Goal: Task Accomplishment & Management: Complete application form

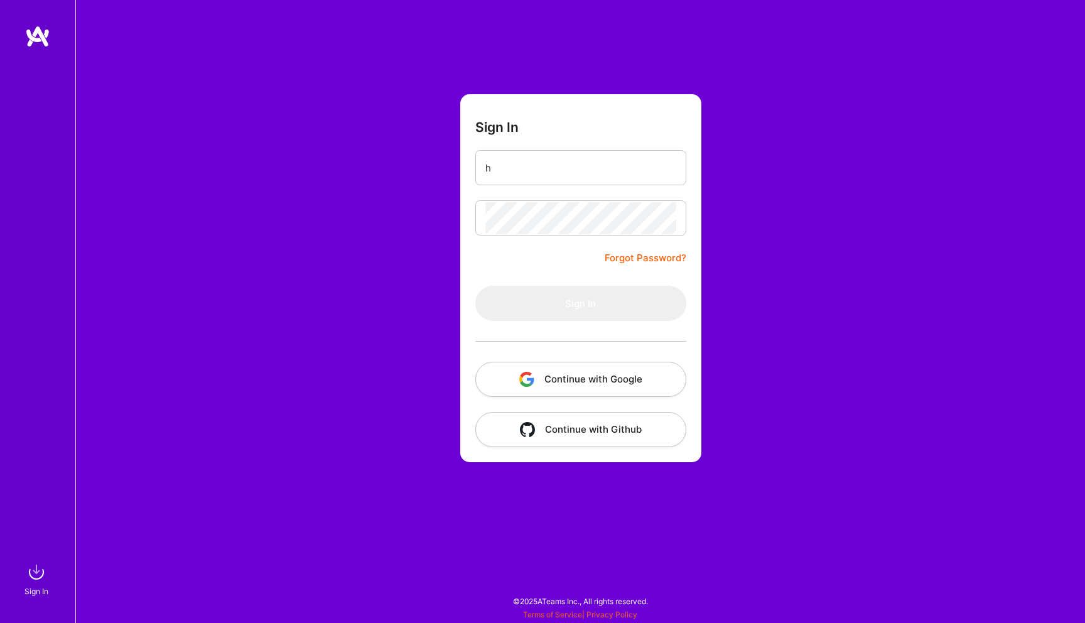
type input "[EMAIL_ADDRESS][DOMAIN_NAME]"
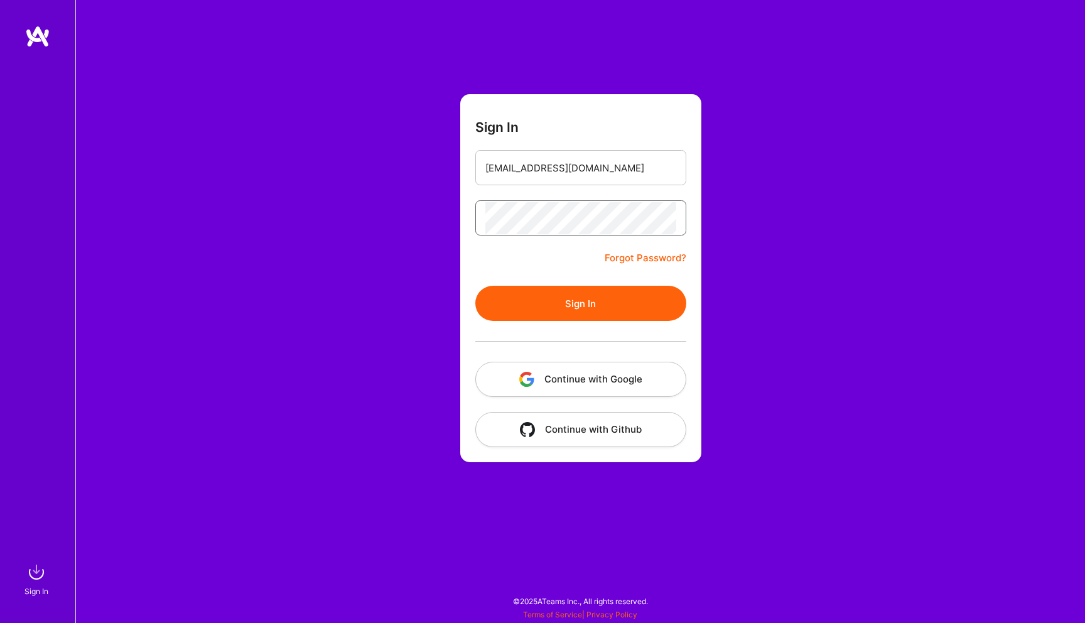
click at [475, 286] on button "Sign In" at bounding box center [580, 303] width 211 height 35
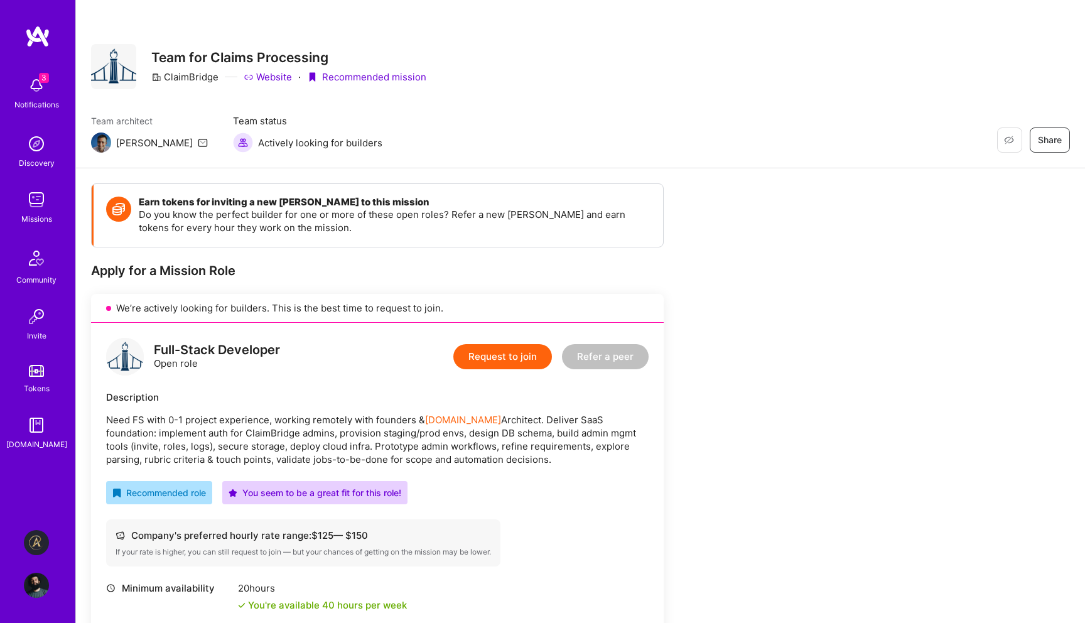
click at [510, 354] on button "Request to join" at bounding box center [502, 356] width 99 height 25
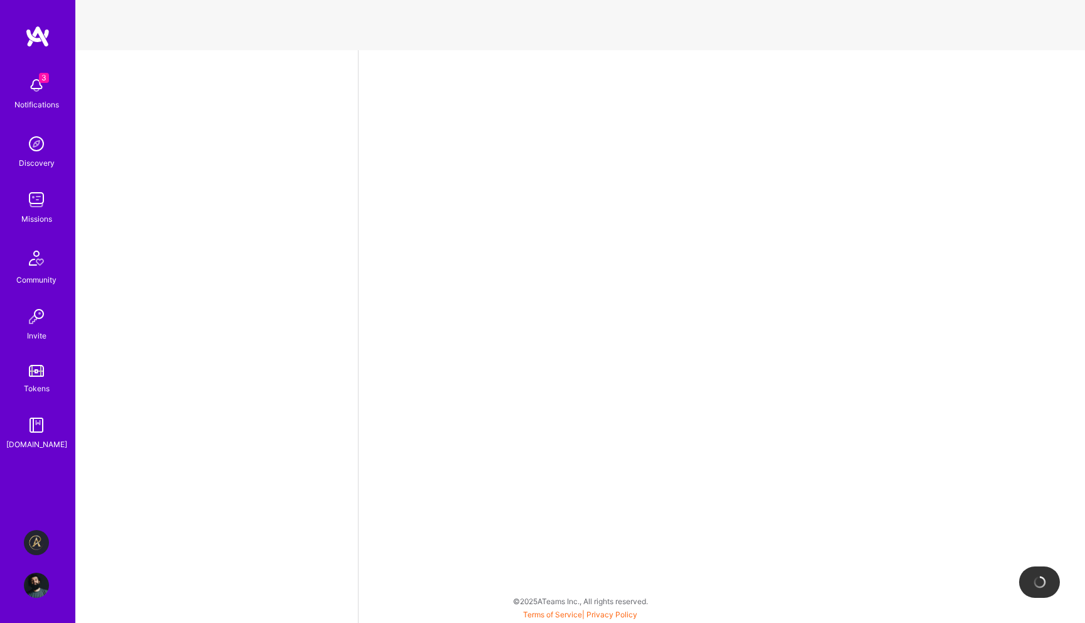
select select "US"
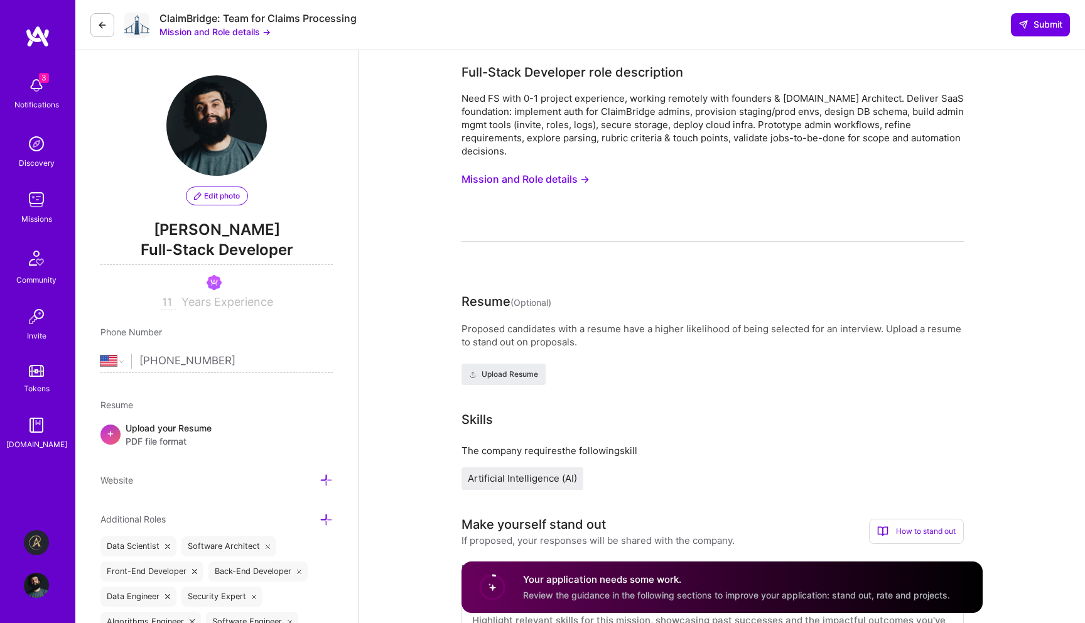
click at [509, 175] on button "Mission and Role details →" at bounding box center [526, 179] width 128 height 23
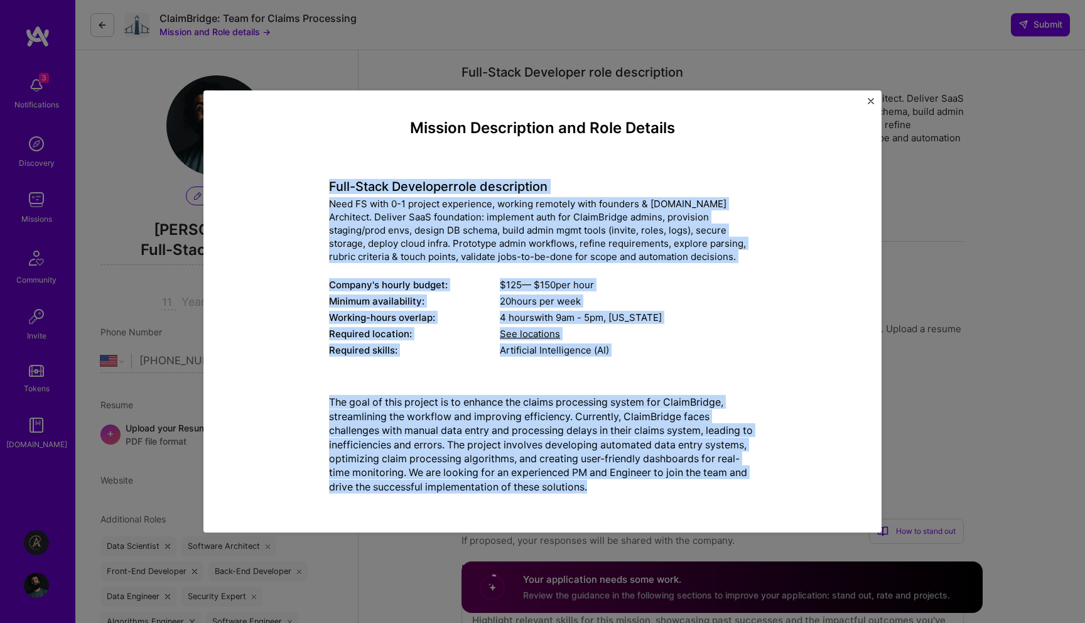
drag, startPoint x: 331, startPoint y: 182, endPoint x: 597, endPoint y: 504, distance: 417.5
click at [597, 504] on div "Mission Description and Role Details Full-Stack Developer role description Need…" at bounding box center [542, 311] width 641 height 404
copy div "Lore-Ipsum Dolorsita cons adipiscinge Sedd EI temp 5-0 incidid utlaboreet, dolo…"
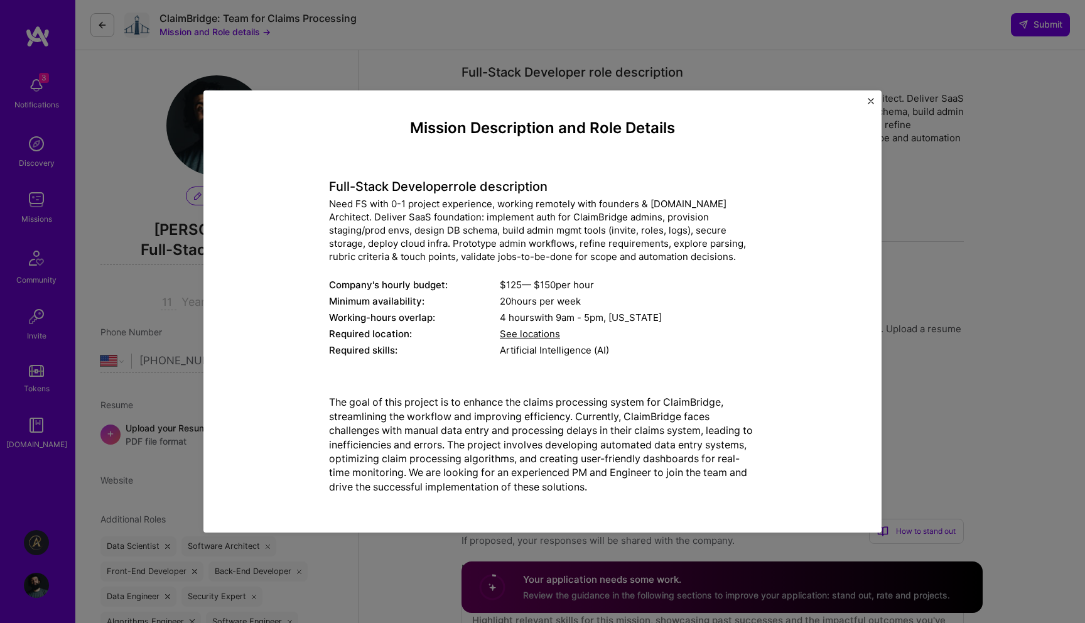
click at [976, 311] on div "Mission Description and Role Details Full-Stack Developer role description Need…" at bounding box center [542, 311] width 1085 height 623
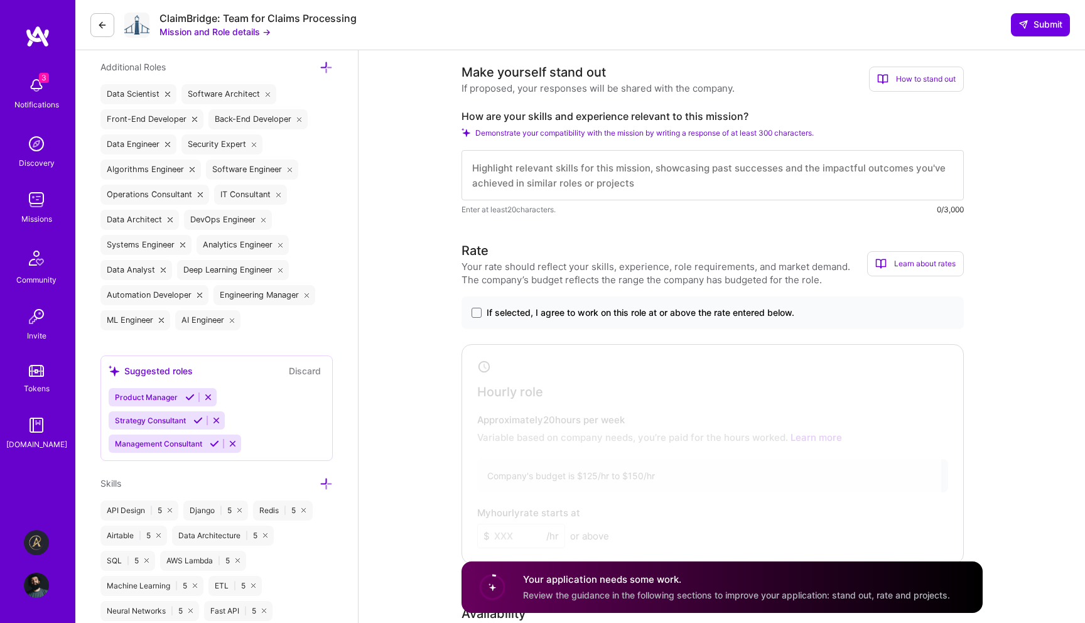
scroll to position [522, 0]
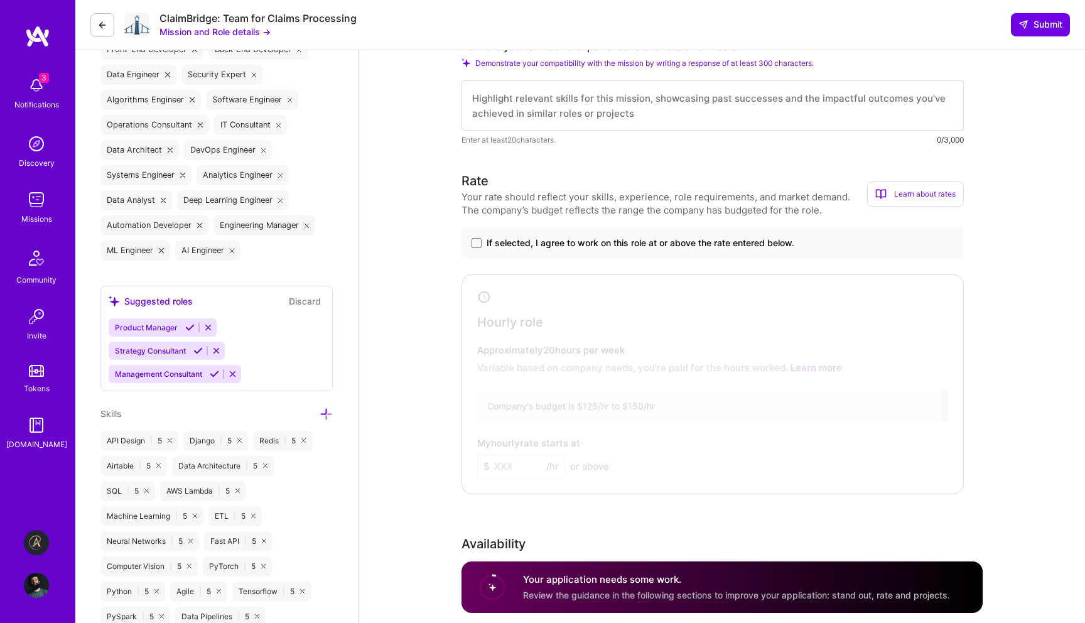
click at [633, 244] on span "If selected, I agree to work on this role at or above the rate entered below." at bounding box center [641, 243] width 308 height 13
click at [0, 0] on input "If selected, I agree to work on this role at or above the rate entered below." at bounding box center [0, 0] width 0 height 0
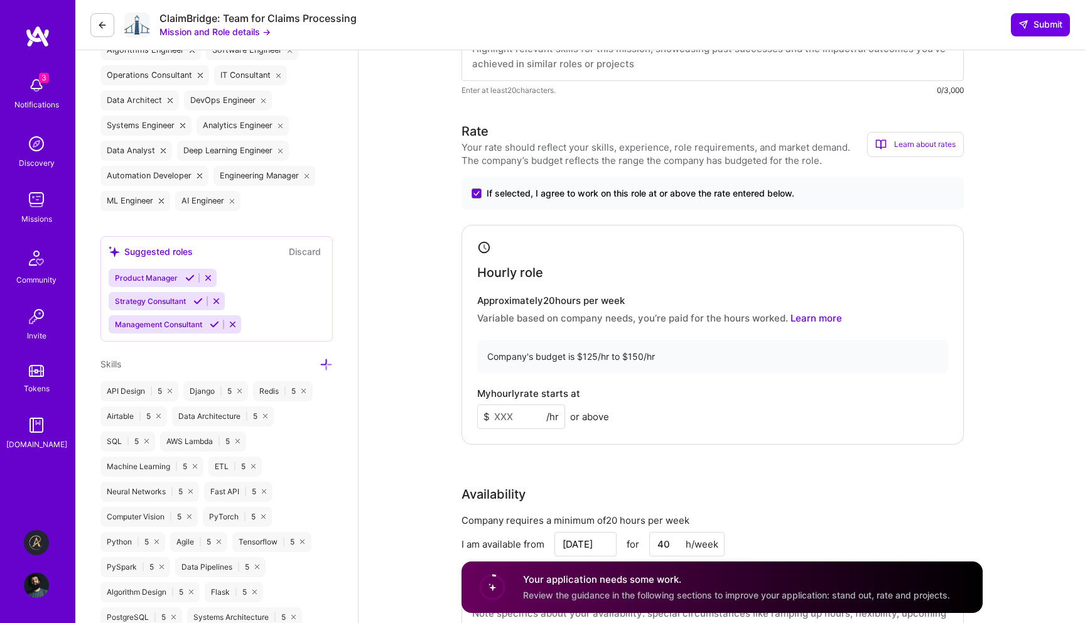
scroll to position [577, 0]
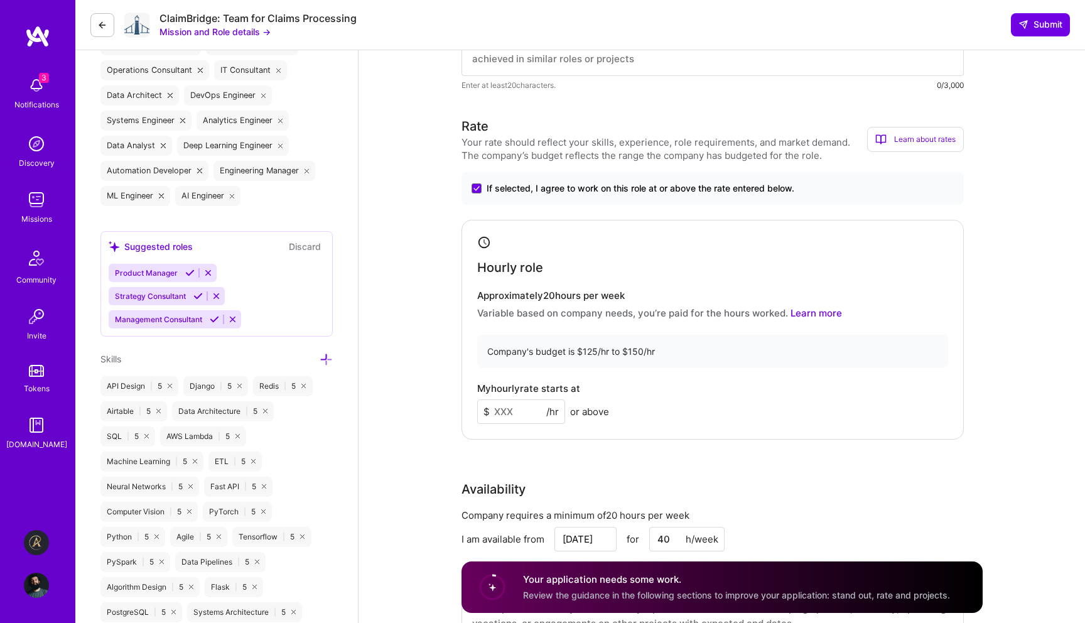
click at [525, 418] on input at bounding box center [521, 411] width 88 height 24
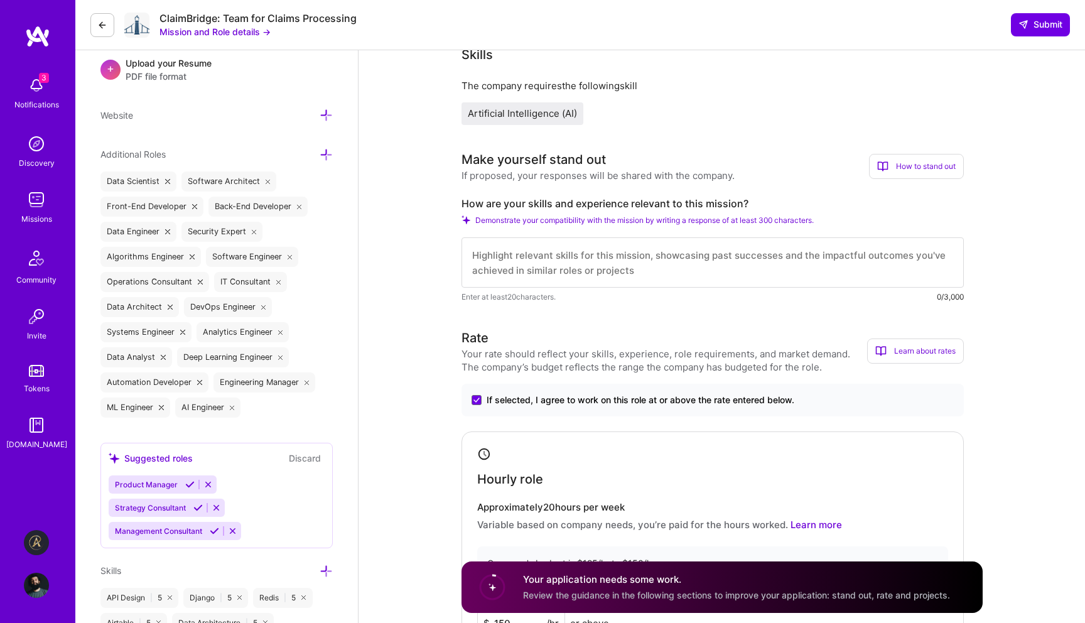
scroll to position [366, 0]
type input "150"
drag, startPoint x: 461, startPoint y: 203, endPoint x: 745, endPoint y: 205, distance: 284.5
click at [745, 205] on label "How are your skills and experience relevant to this mission?" at bounding box center [713, 203] width 502 height 13
copy label "How are your skills and experience relevant to this mission?"
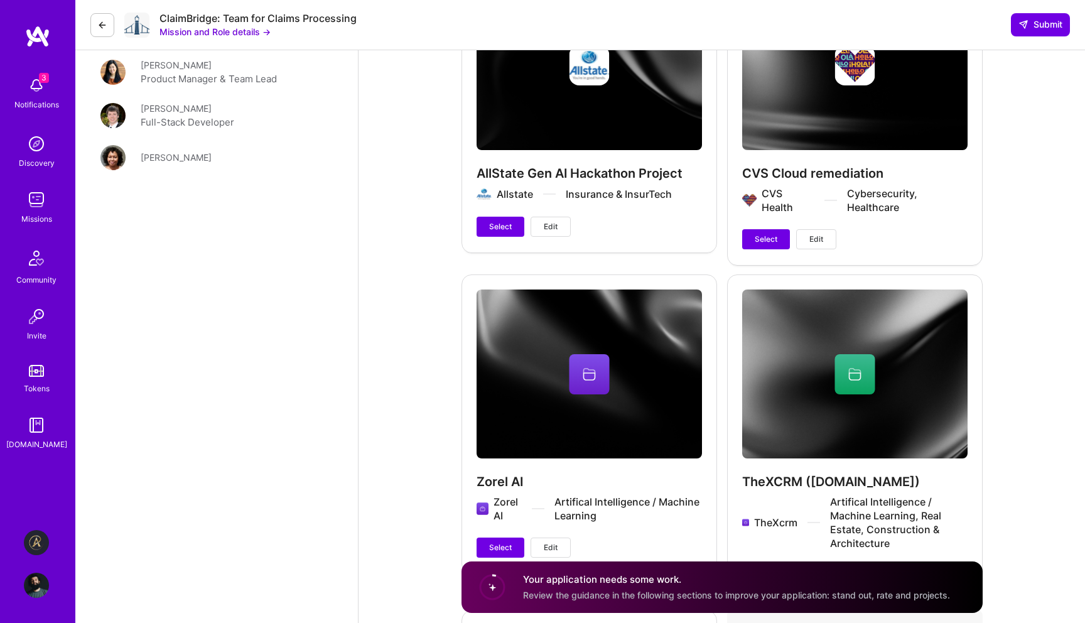
scroll to position [1951, 0]
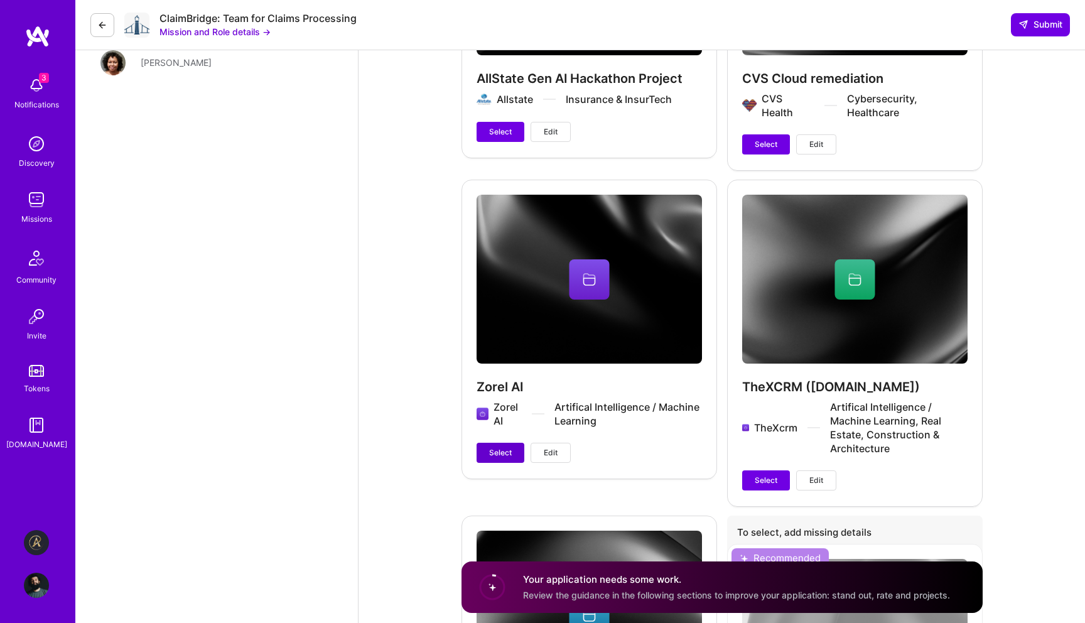
click at [509, 453] on span "Select" at bounding box center [500, 452] width 23 height 11
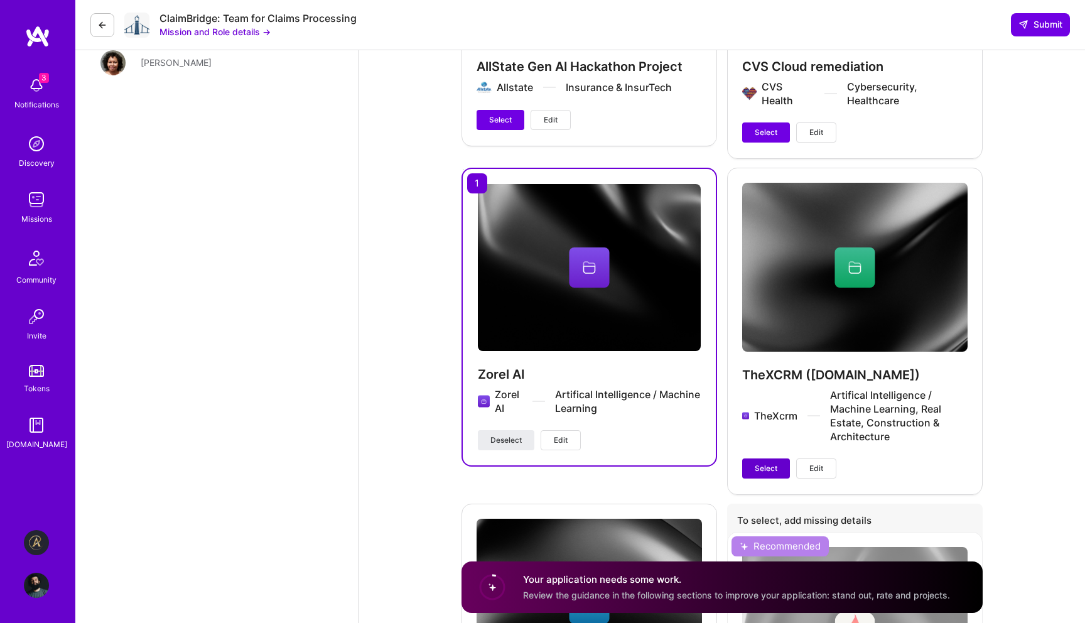
click at [779, 472] on button "Select" at bounding box center [766, 468] width 48 height 20
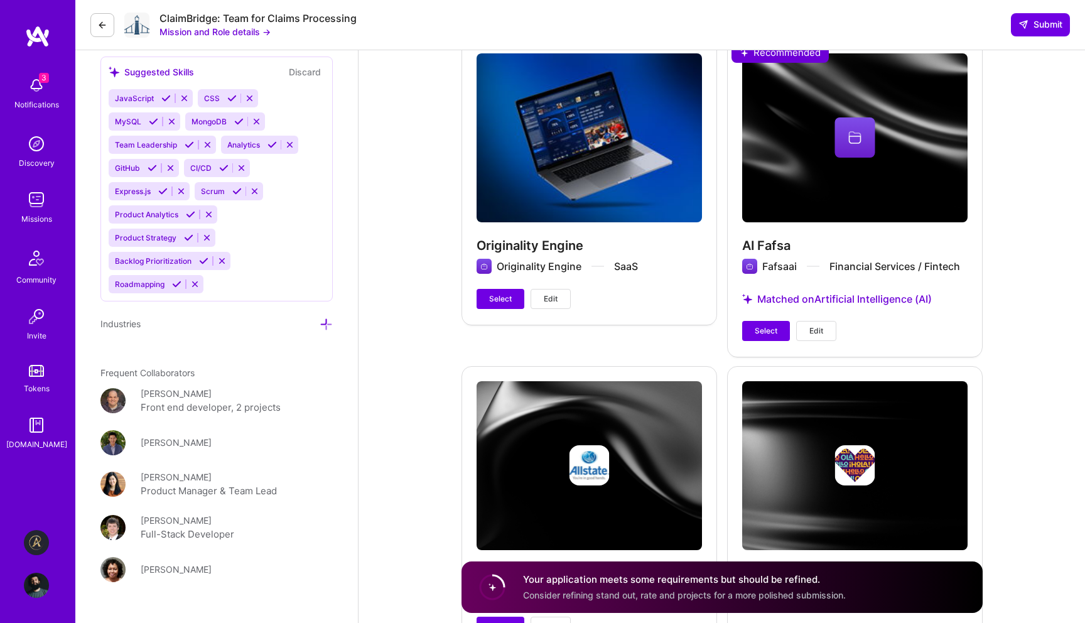
scroll to position [1319, 0]
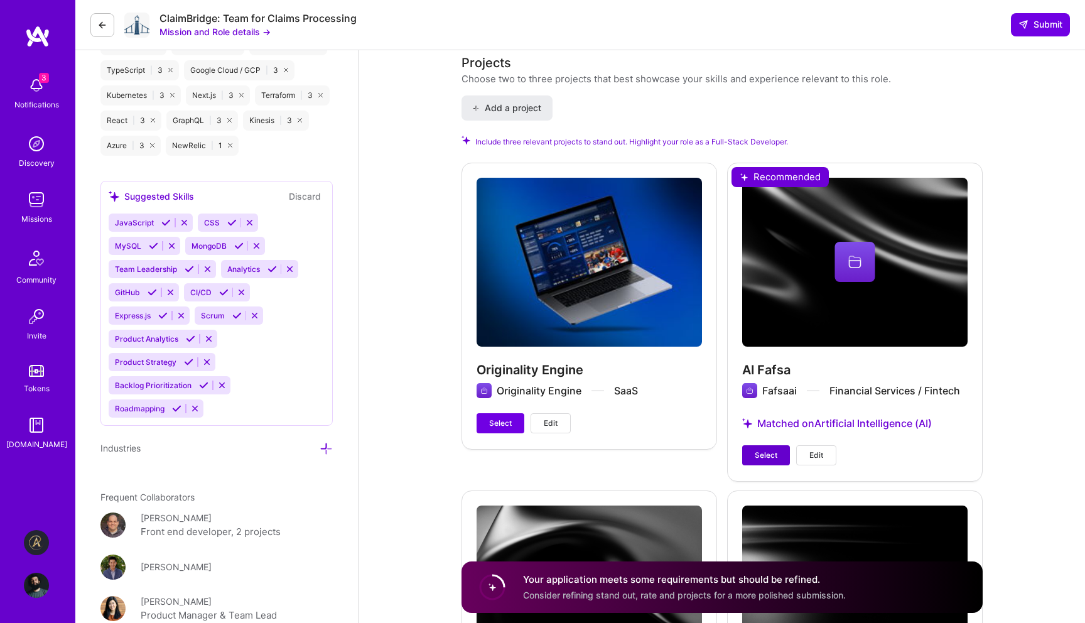
click at [760, 456] on span "Select" at bounding box center [766, 455] width 23 height 11
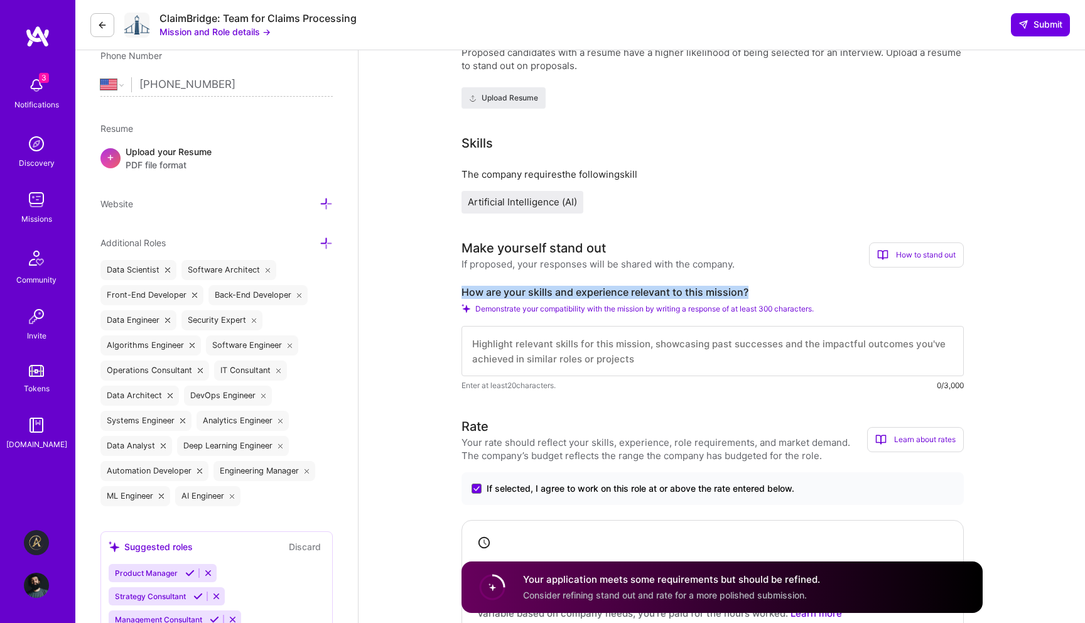
scroll to position [268, 0]
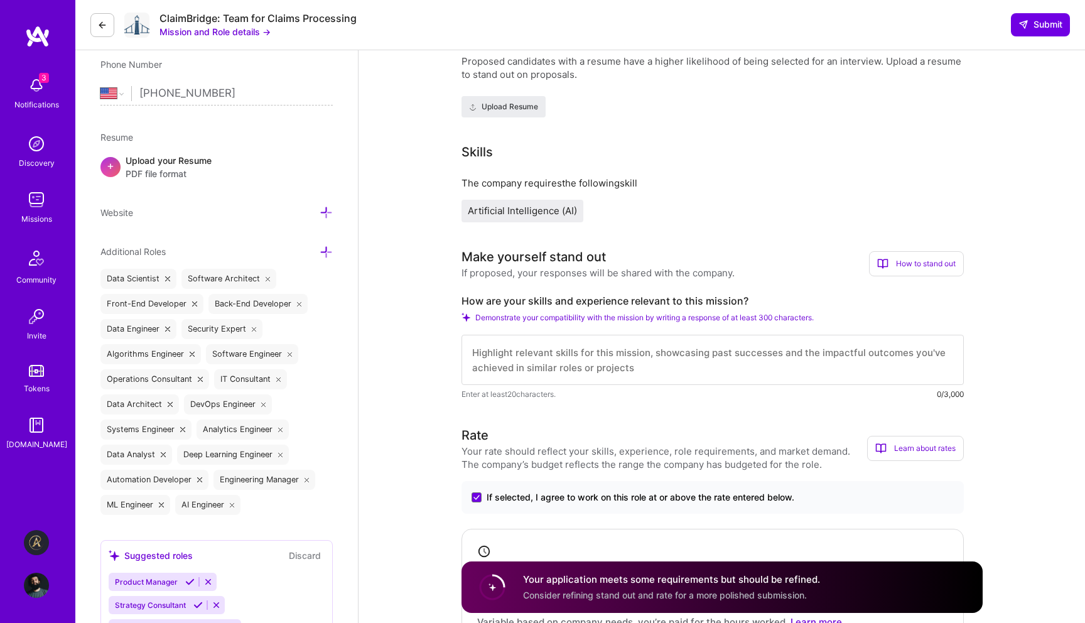
click at [688, 366] on textarea at bounding box center [713, 360] width 502 height 50
paste textarea "L ipsu dolo sita-conse adipiscinge seddoeiusm temporinci UtlA etdoloremag aliq …"
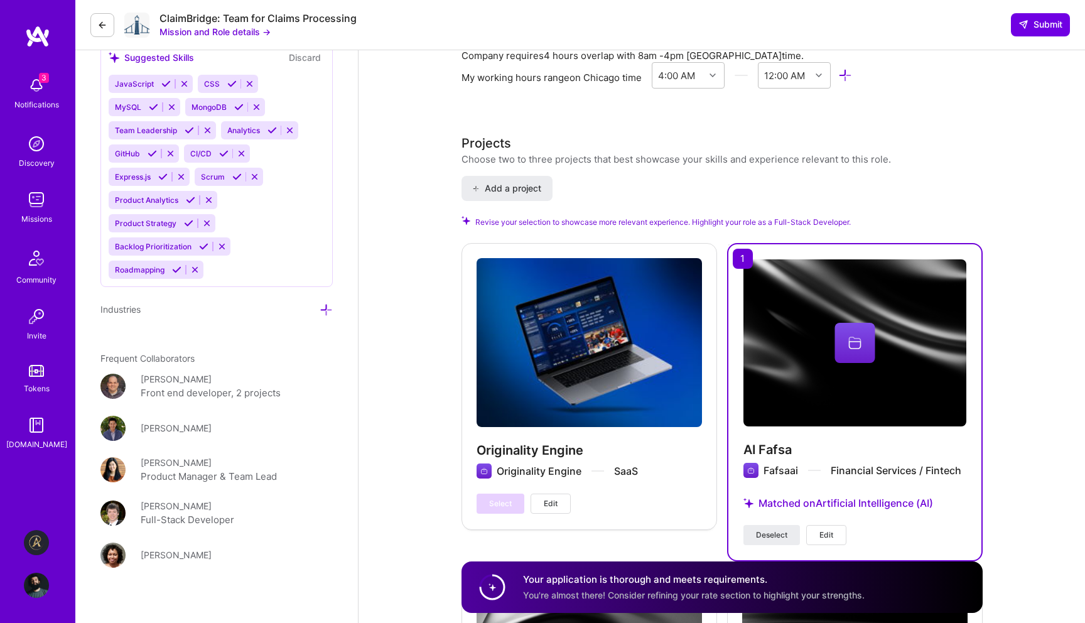
scroll to position [1456, 0]
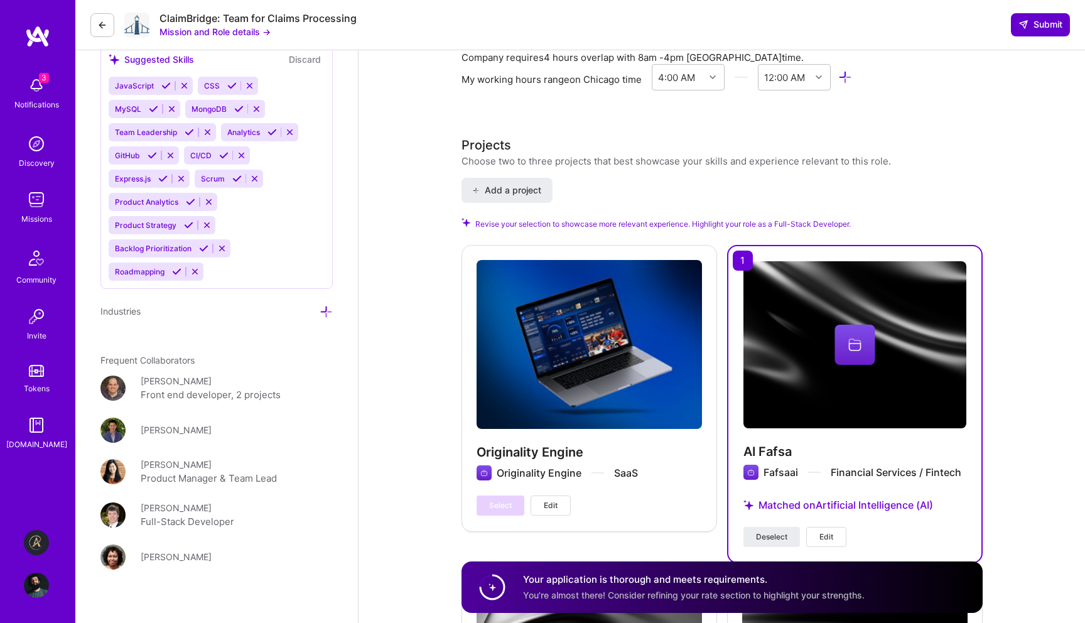
type textarea "L ipsu dolo sita-conse adipiscinge seddoeiusm temporinci UtlA etdoloremag aliq …"
click at [1035, 23] on span "Submit" at bounding box center [1041, 24] width 44 height 13
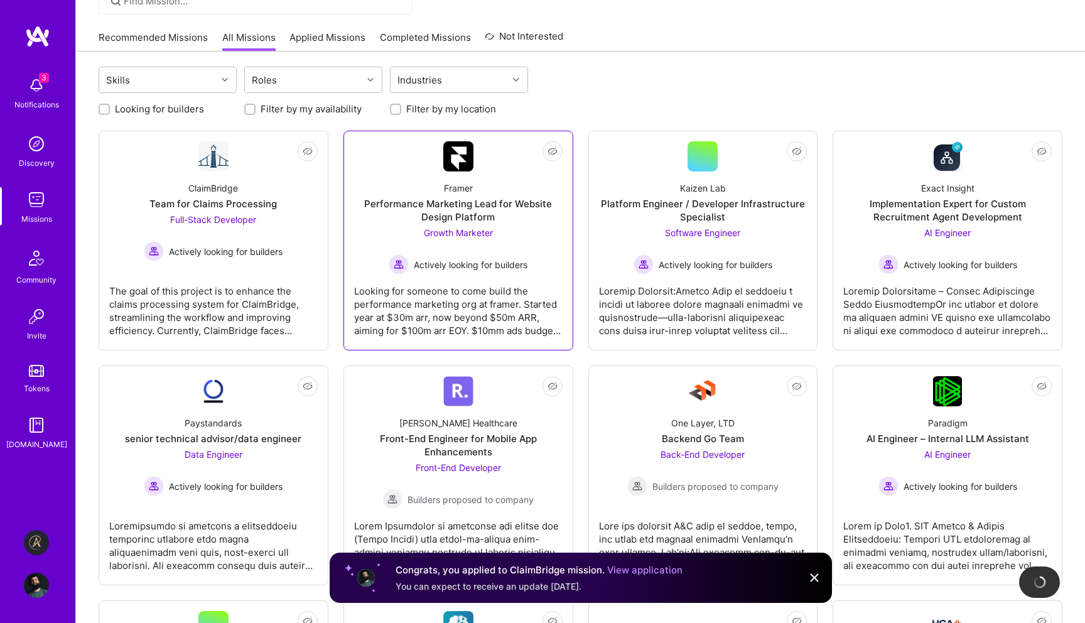
scroll to position [182, 0]
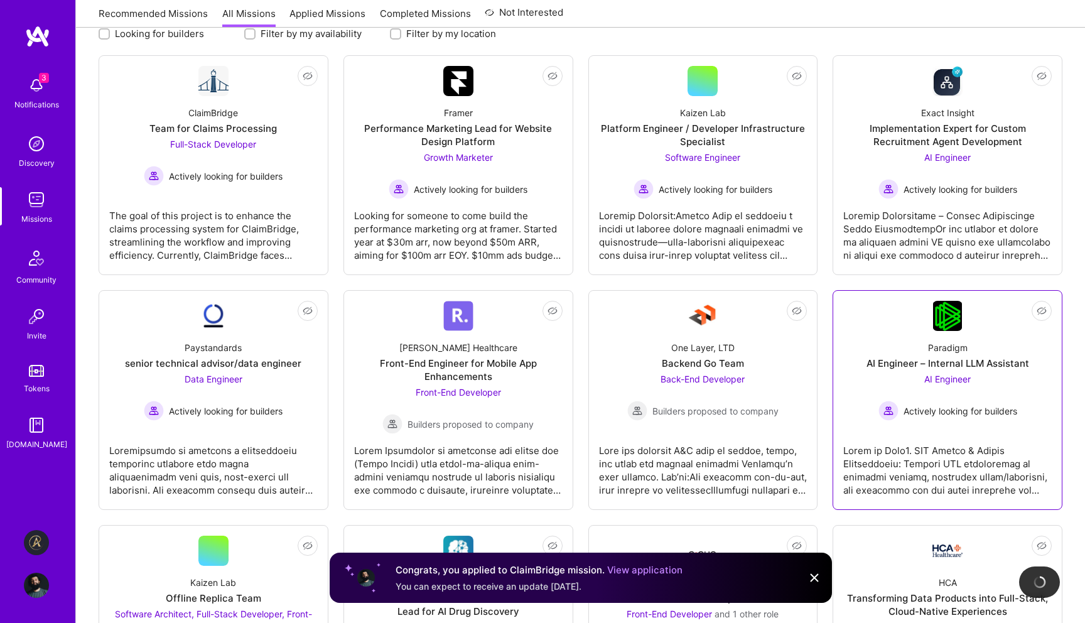
click at [902, 441] on div at bounding box center [947, 465] width 209 height 63
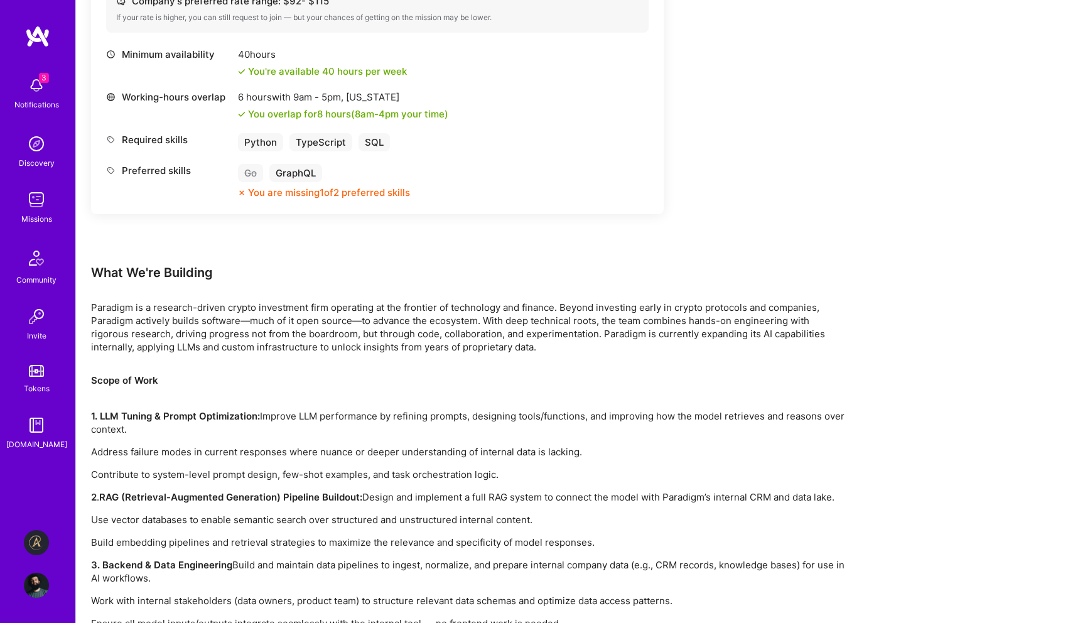
scroll to position [833, 0]
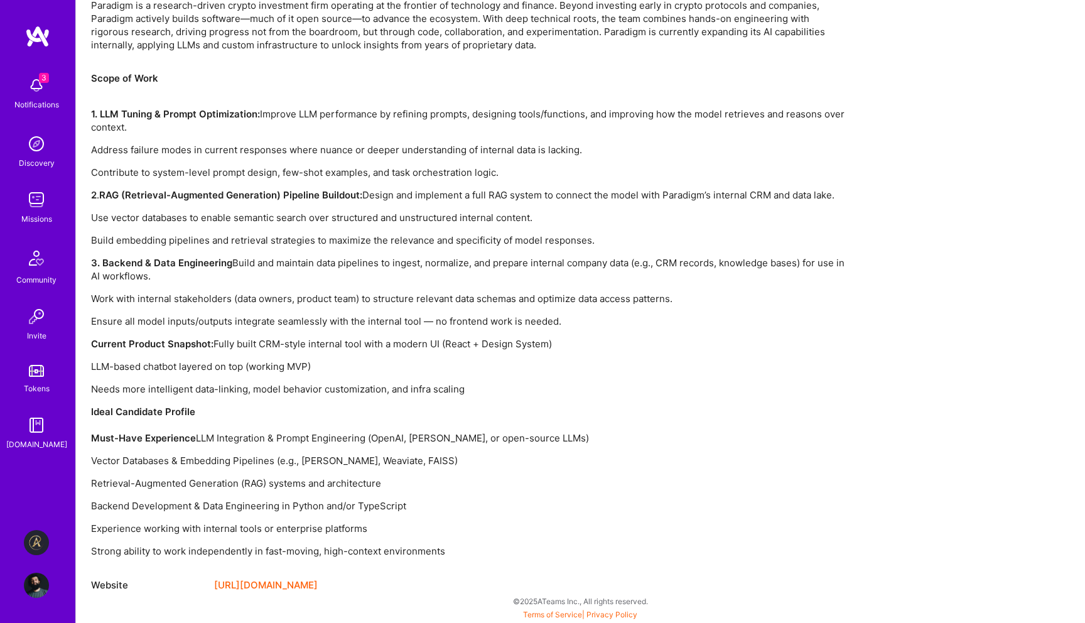
click at [36, 92] on img at bounding box center [36, 85] width 25 height 25
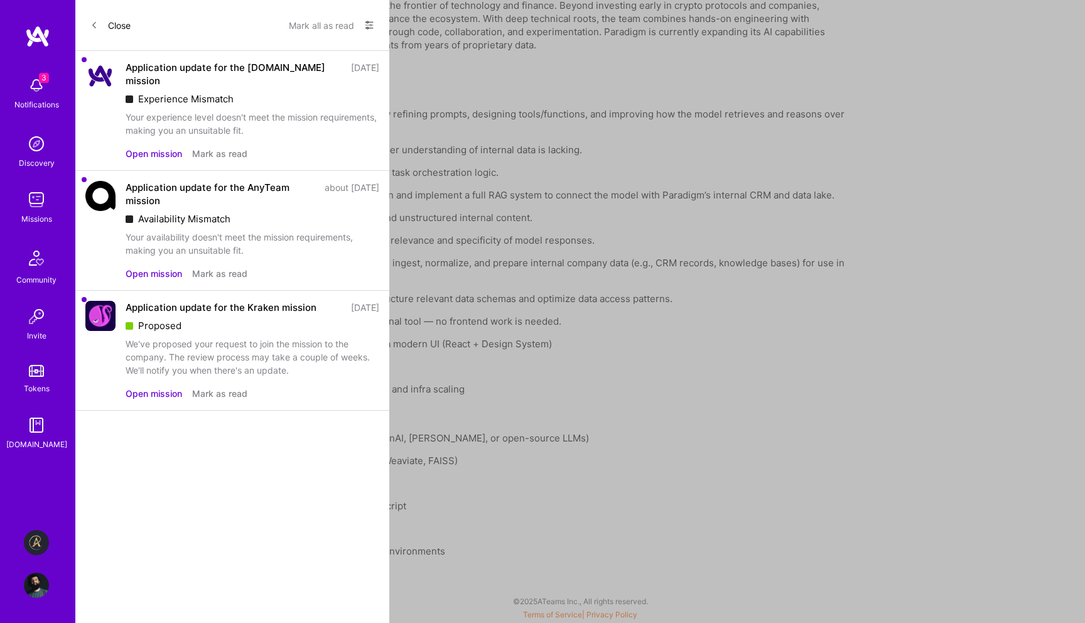
click at [109, 184] on img at bounding box center [100, 196] width 30 height 30
click at [112, 78] on img at bounding box center [100, 76] width 30 height 30
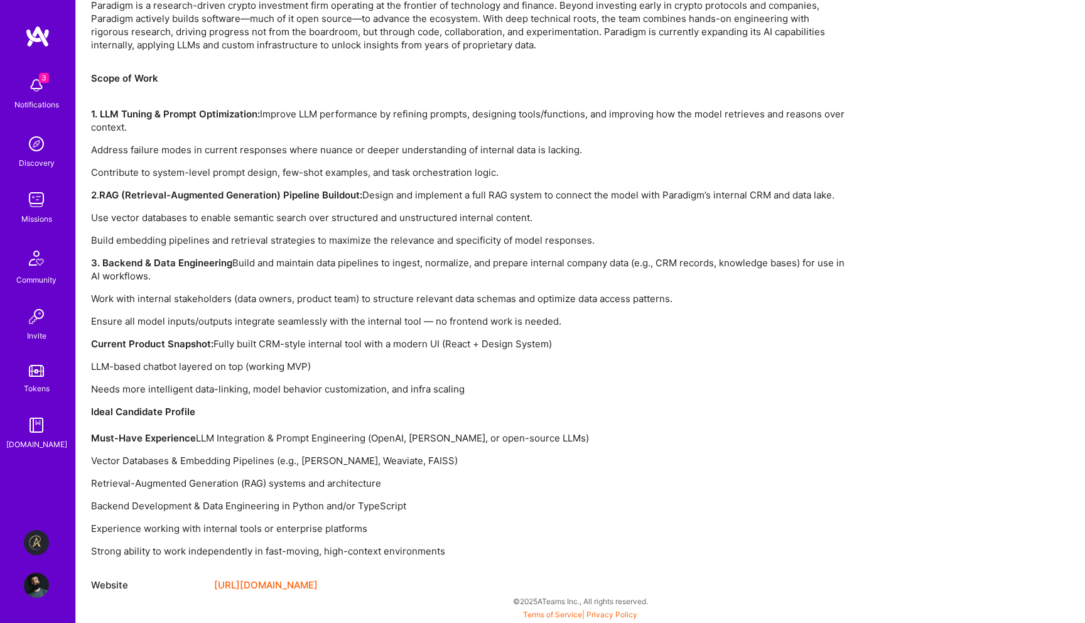
click at [39, 94] on div "3 Notifications Discovery Missions Community Invite Tokens [DOMAIN_NAME]" at bounding box center [37, 260] width 75 height 381
click at [43, 76] on span "3" at bounding box center [44, 78] width 10 height 10
click at [39, 538] on img at bounding box center [36, 542] width 25 height 25
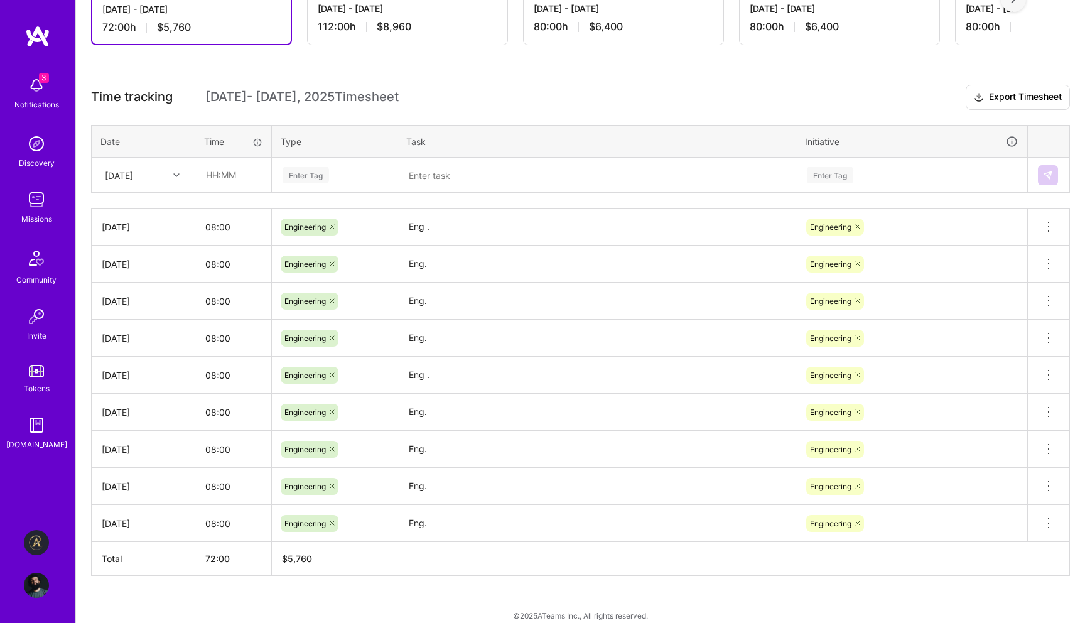
scroll to position [292, 0]
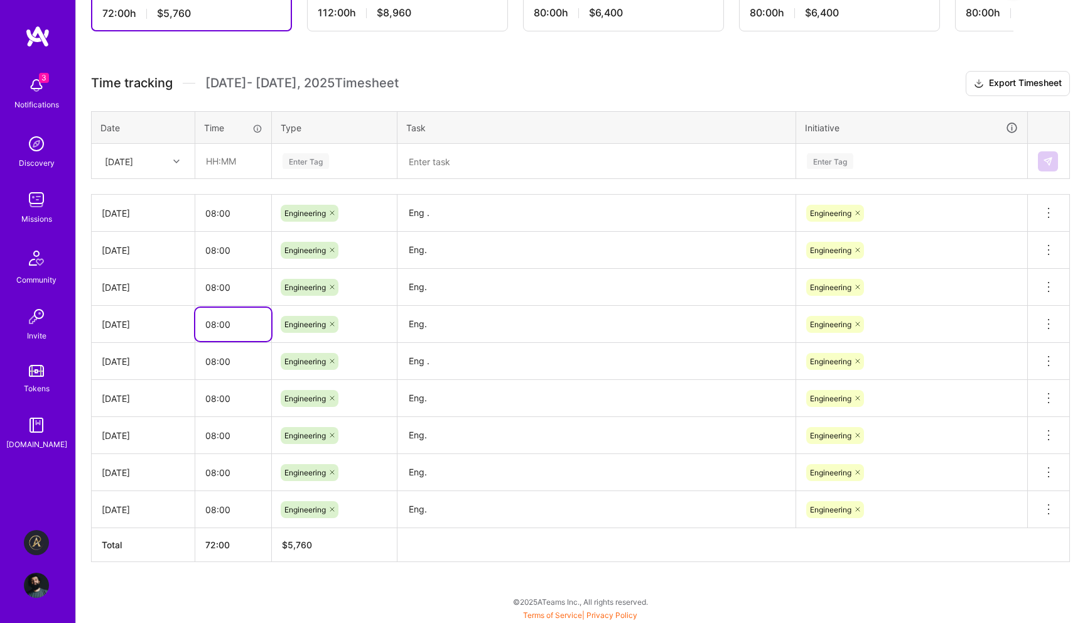
drag, startPoint x: 201, startPoint y: 323, endPoint x: 229, endPoint y: 513, distance: 192.4
click at [229, 513] on tbody "[DATE] 08:00 Engineering Eng . Engineering Delete row [DATE] 08:00 Engineering …" at bounding box center [581, 361] width 978 height 333
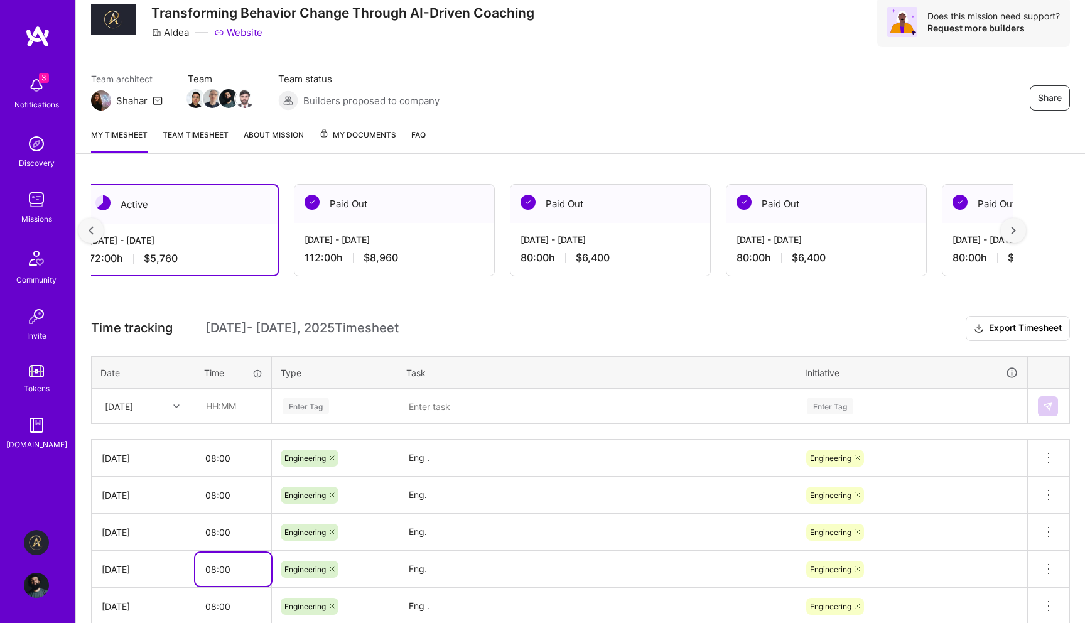
scroll to position [0, 0]
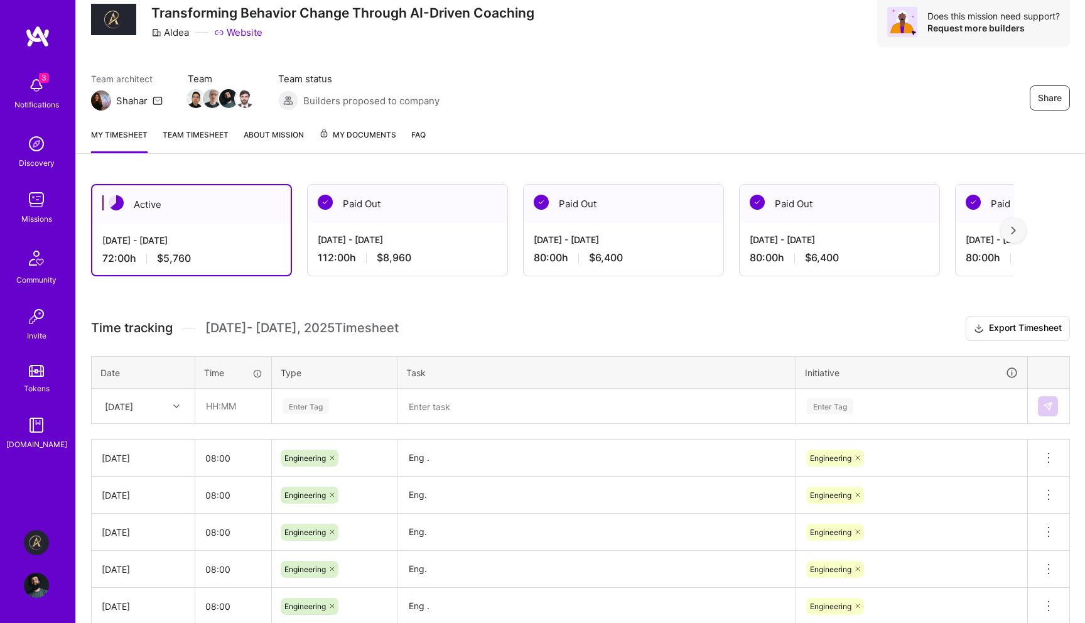
click at [38, 84] on img at bounding box center [36, 85] width 25 height 25
click at [492, 101] on div "3 3 Notifications Discovery Missions Community Invite Tokens [DOMAIN_NAME] Alde…" at bounding box center [542, 407] width 1085 height 909
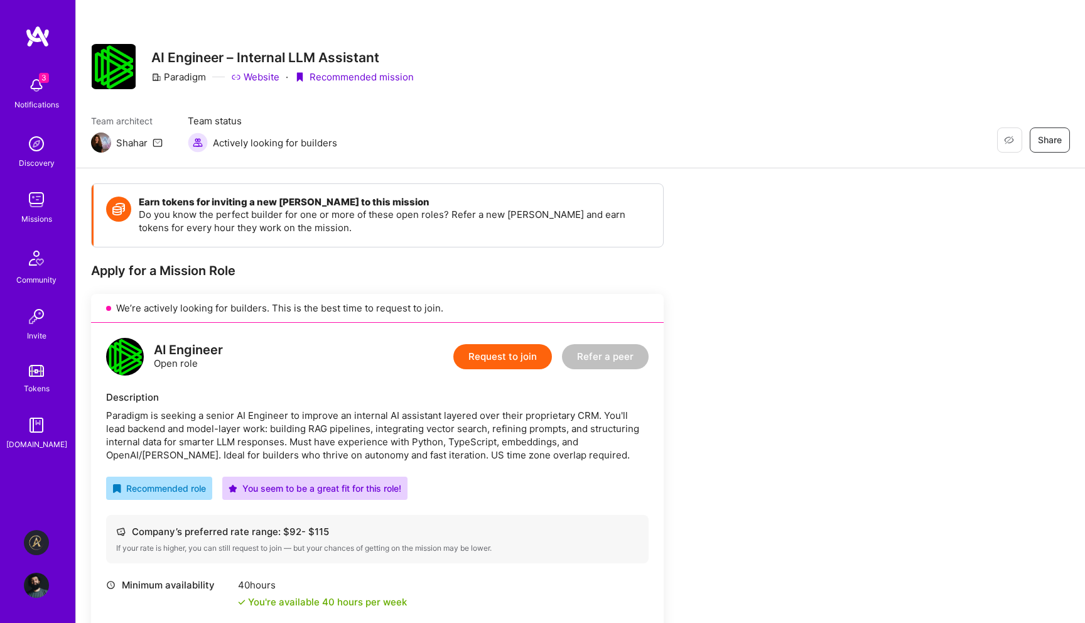
click at [45, 85] on img at bounding box center [36, 85] width 25 height 25
click at [38, 79] on div "3 Notifications Discovery Missions Community Invite Tokens [DOMAIN_NAME]" at bounding box center [37, 260] width 75 height 381
click at [38, 87] on img at bounding box center [36, 85] width 25 height 25
click at [38, 151] on img at bounding box center [36, 143] width 25 height 25
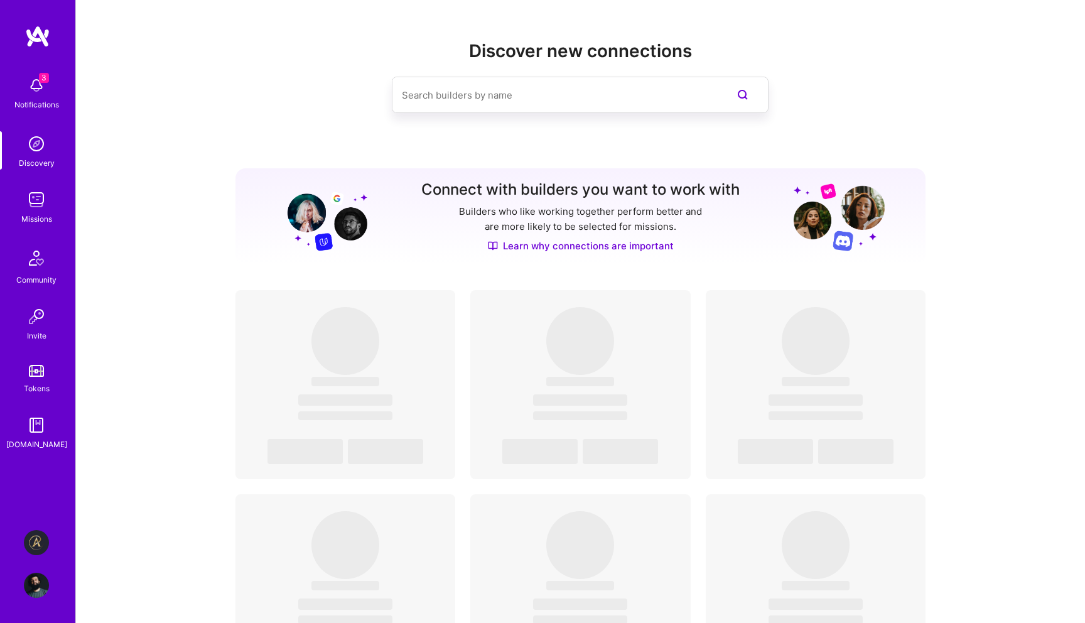
click at [36, 198] on img at bounding box center [36, 199] width 25 height 25
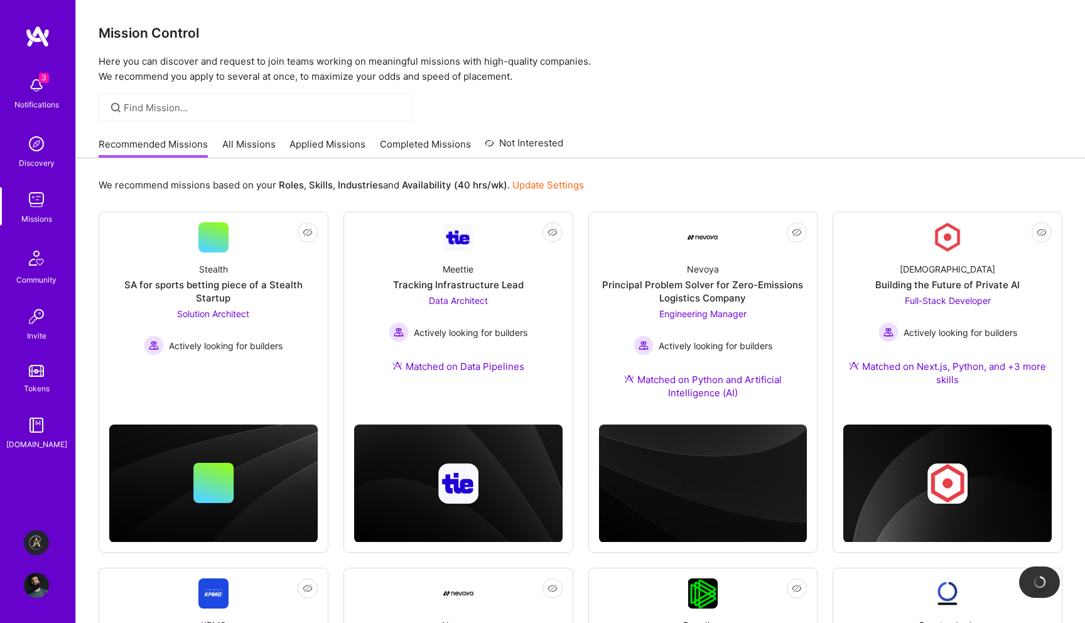
click at [308, 148] on link "Applied Missions" at bounding box center [328, 148] width 76 height 21
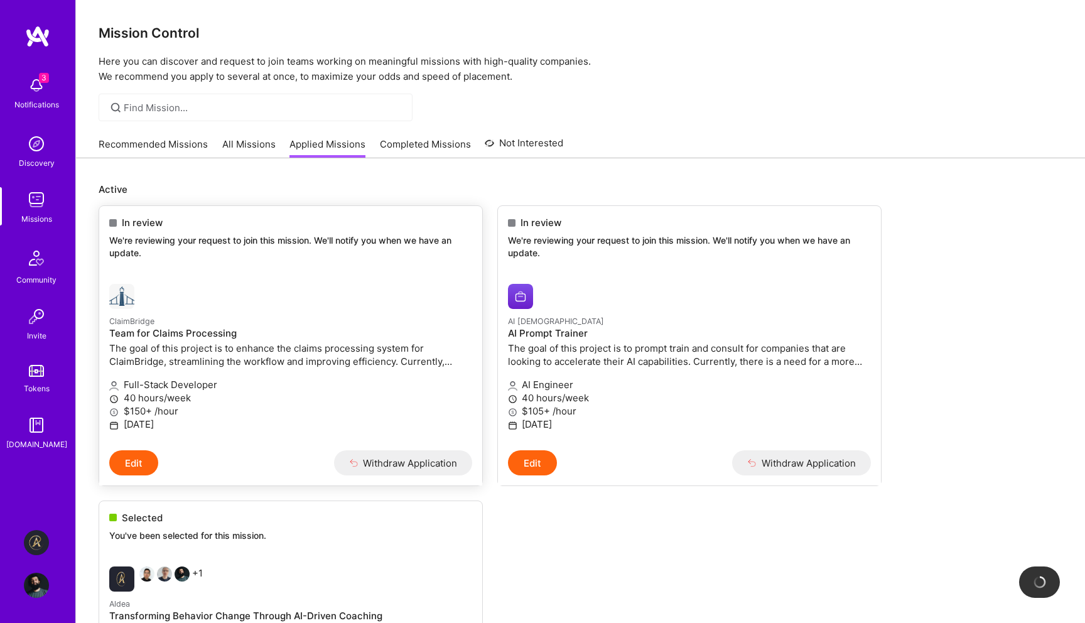
click at [200, 261] on div "In review We're reviewing your request to join this mission. We'll notify you w…" at bounding box center [290, 240] width 383 height 68
click at [176, 343] on p "The goal of this project is to enhance the claims processing system for ClaimBr…" at bounding box center [290, 355] width 363 height 26
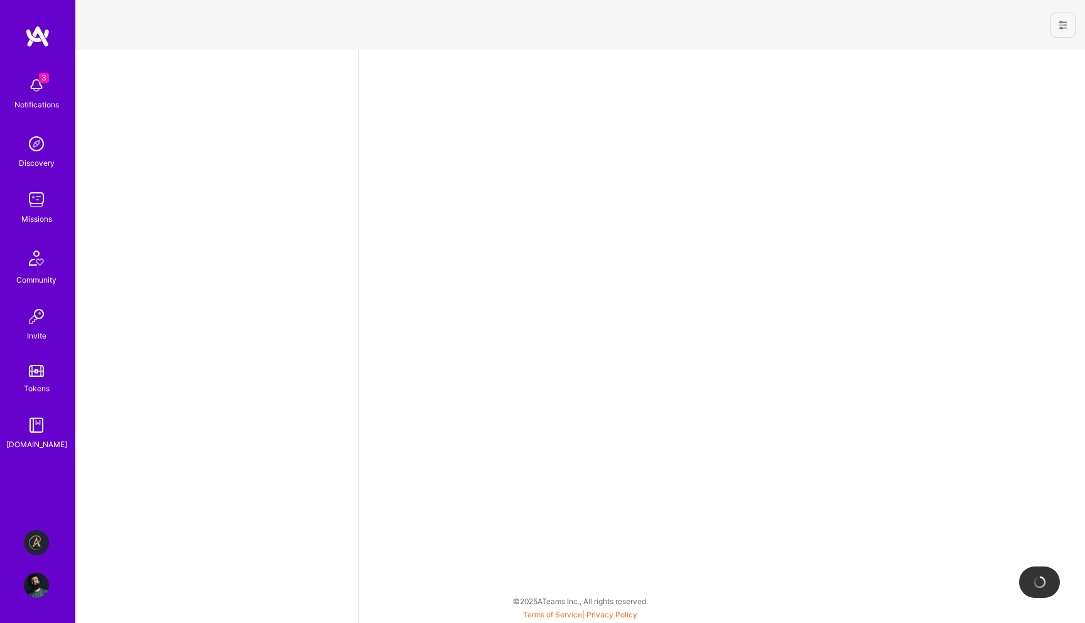
select select "US"
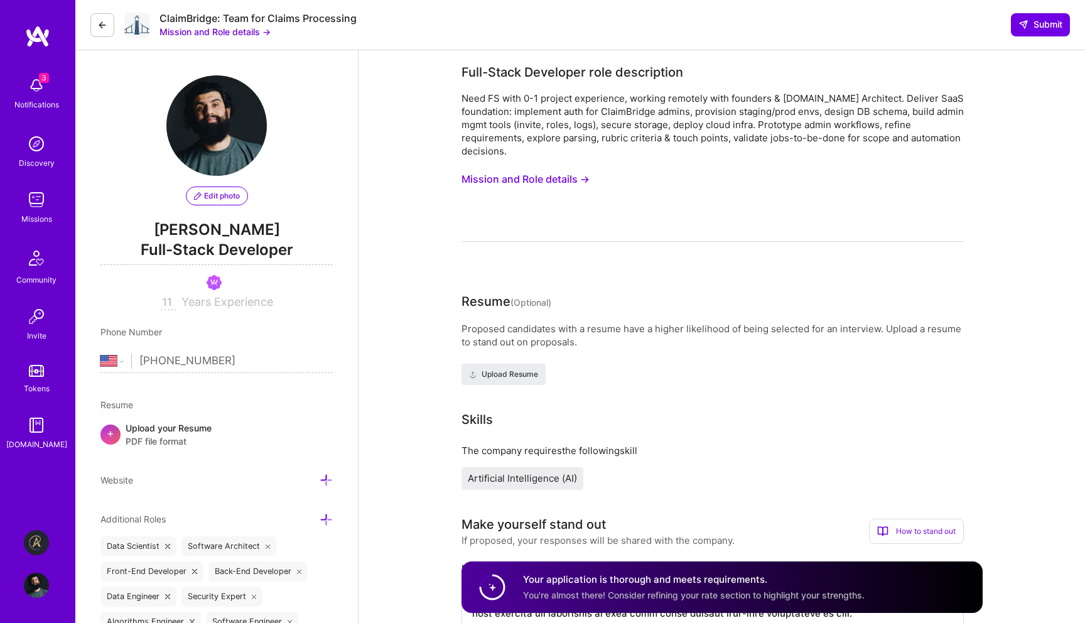
click at [558, 178] on button "Mission and Role details →" at bounding box center [526, 179] width 128 height 23
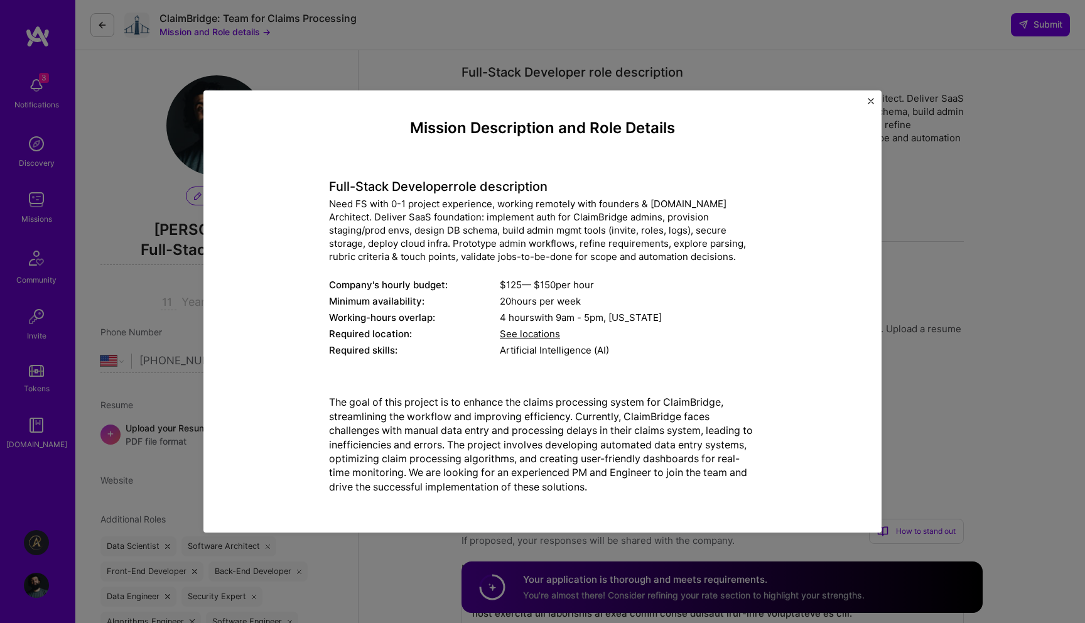
click at [870, 99] on img "Close" at bounding box center [871, 101] width 6 height 6
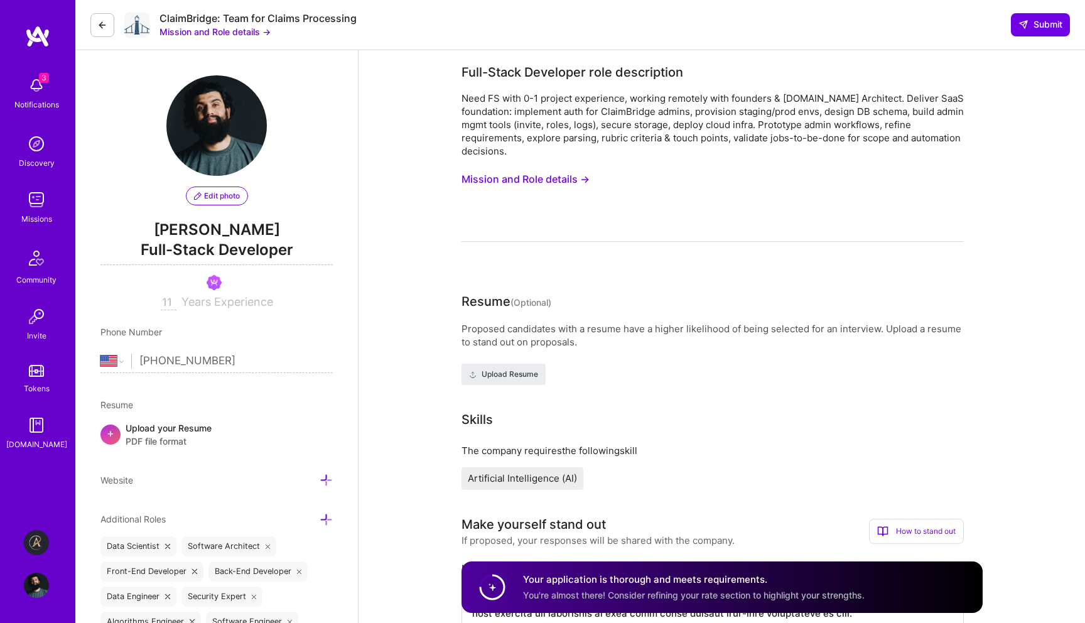
click at [40, 543] on img at bounding box center [36, 542] width 25 height 25
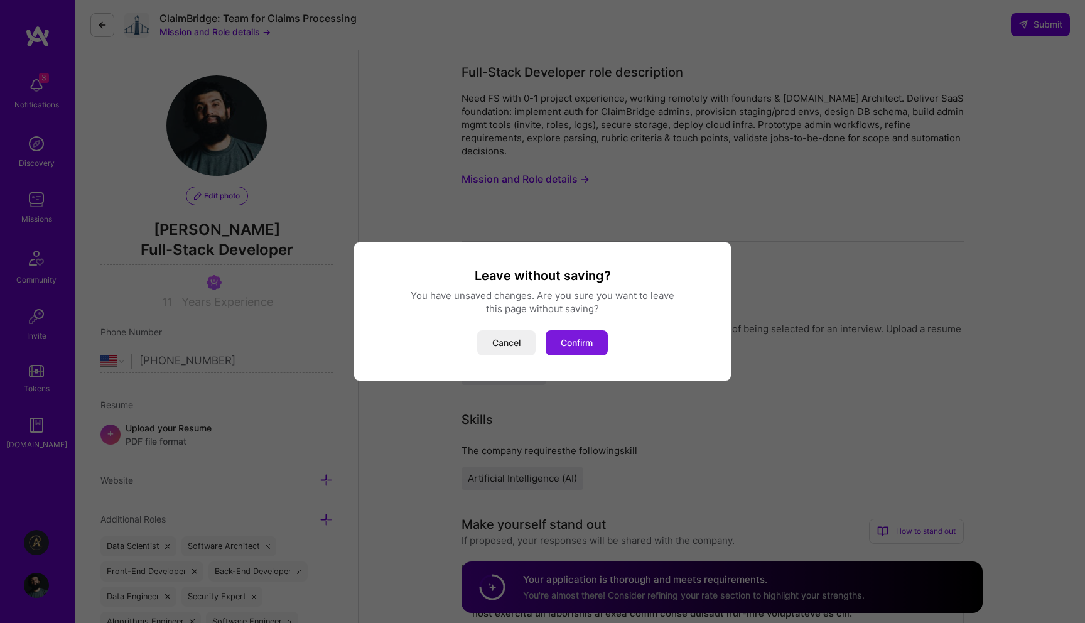
click at [584, 343] on button "Confirm" at bounding box center [577, 342] width 62 height 25
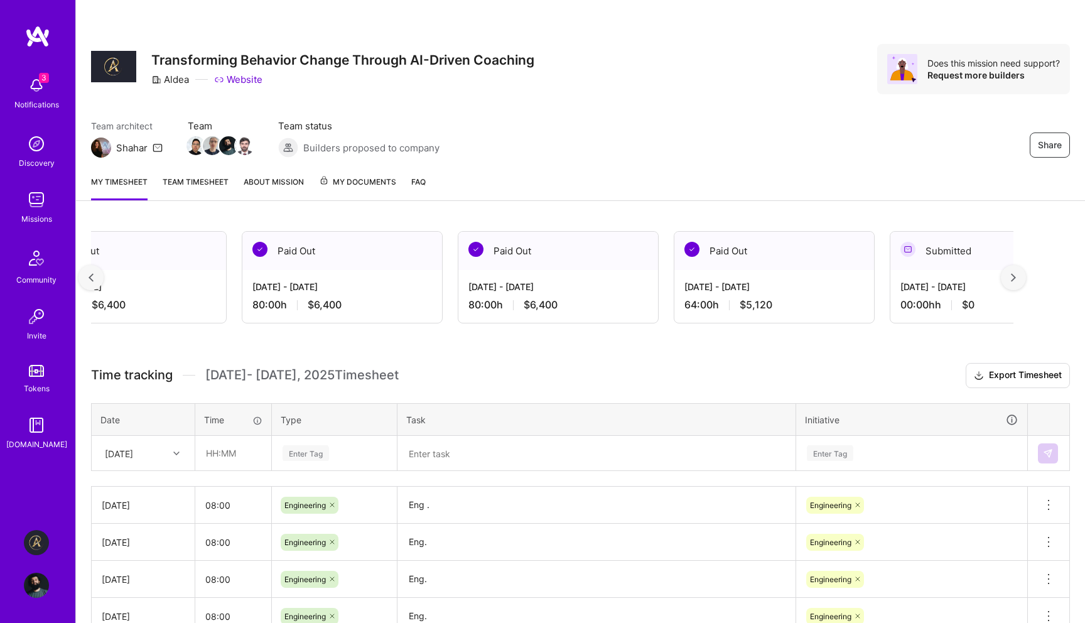
scroll to position [292, 0]
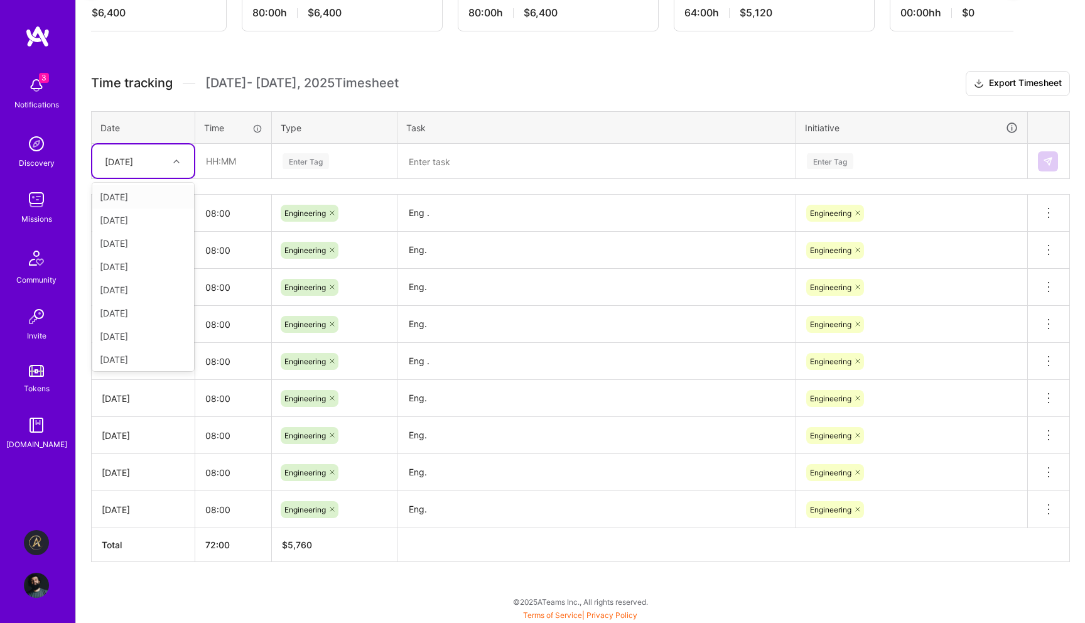
click at [163, 156] on div "[DATE]" at bounding box center [134, 161] width 70 height 21
click at [143, 333] on div "[DATE]" at bounding box center [143, 336] width 102 height 23
click at [241, 157] on input "text" at bounding box center [233, 160] width 75 height 33
type input "08:00"
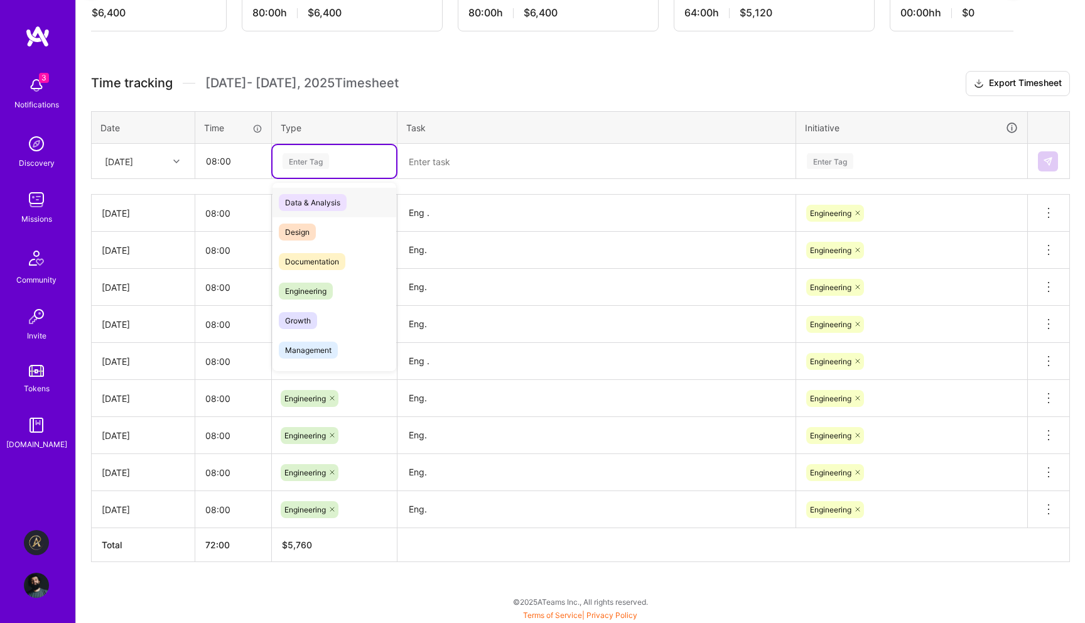
click at [304, 171] on div "Enter Tag" at bounding box center [335, 161] width 124 height 33
click at [322, 290] on span "Engineering" at bounding box center [306, 291] width 54 height 17
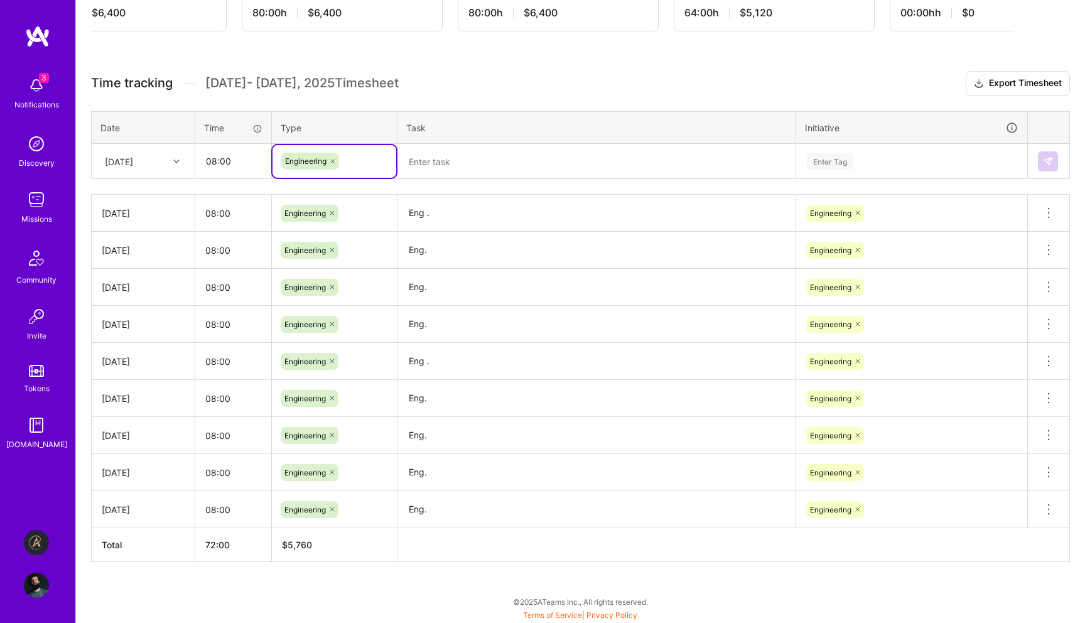
click at [477, 170] on textarea at bounding box center [597, 161] width 396 height 33
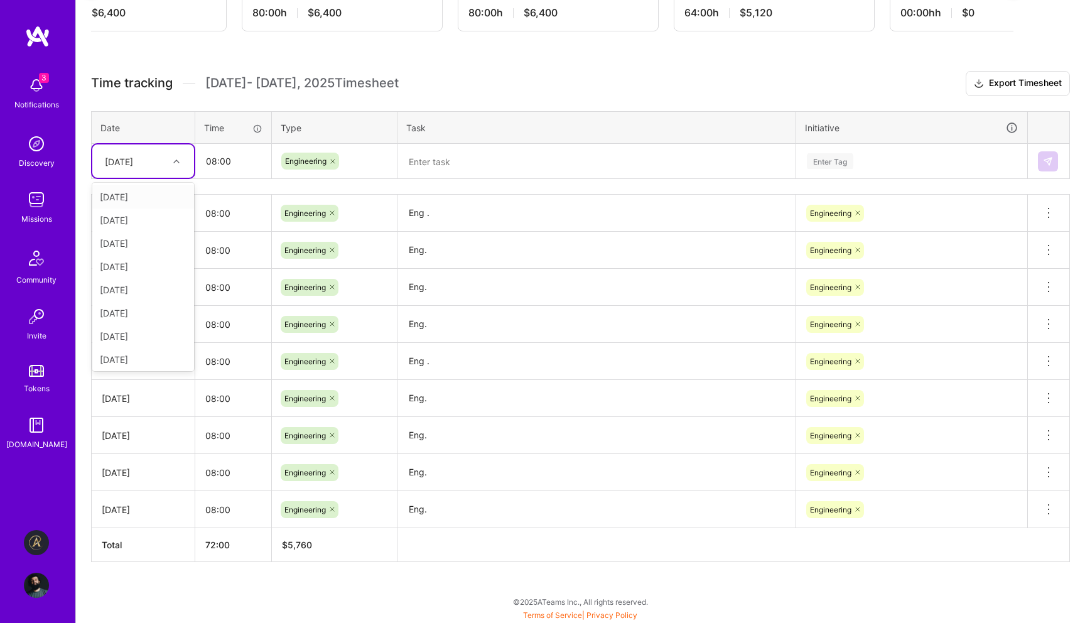
click at [152, 162] on div "[DATE]" at bounding box center [134, 161] width 70 height 21
